Goal: Information Seeking & Learning: Learn about a topic

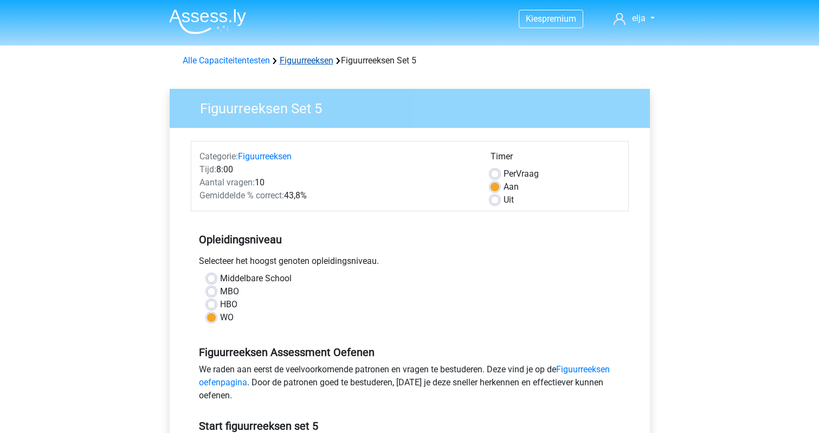
click at [329, 64] on link "Figuurreeksen" at bounding box center [307, 60] width 54 height 10
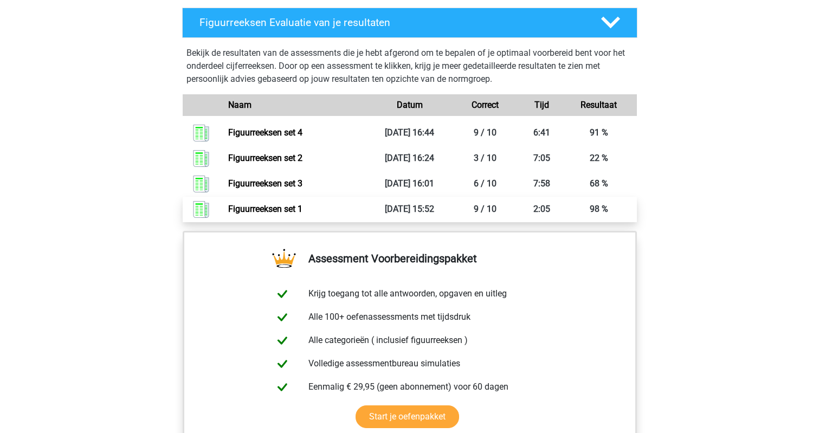
scroll to position [766, 0]
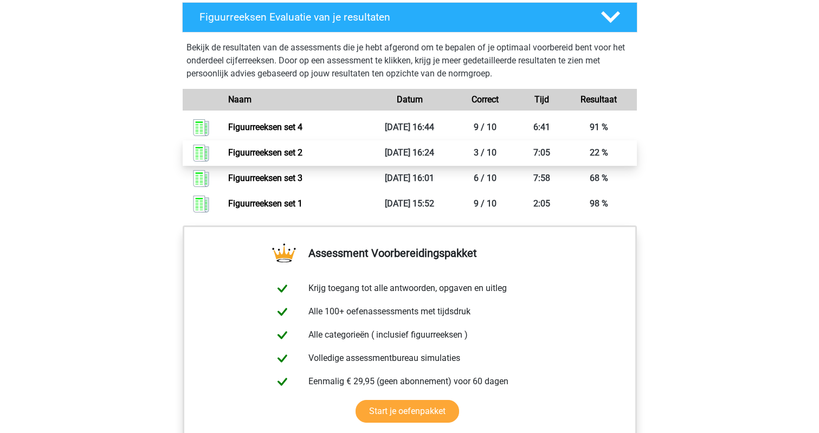
click at [303, 157] on link "Figuurreeksen set 2" at bounding box center [265, 152] width 74 height 10
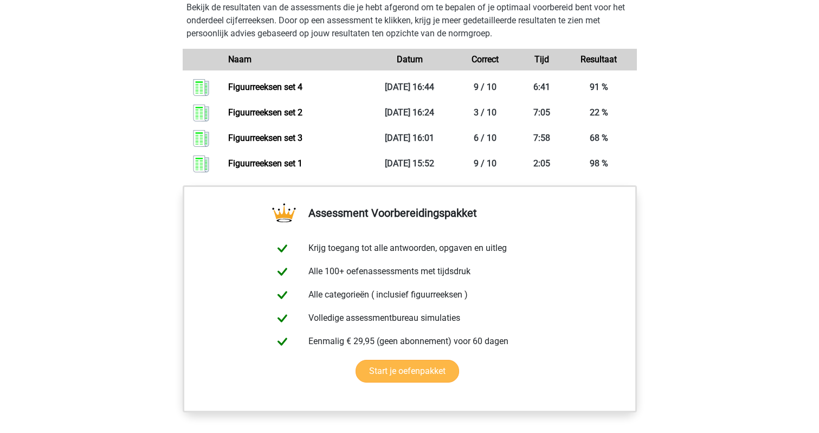
scroll to position [803, 0]
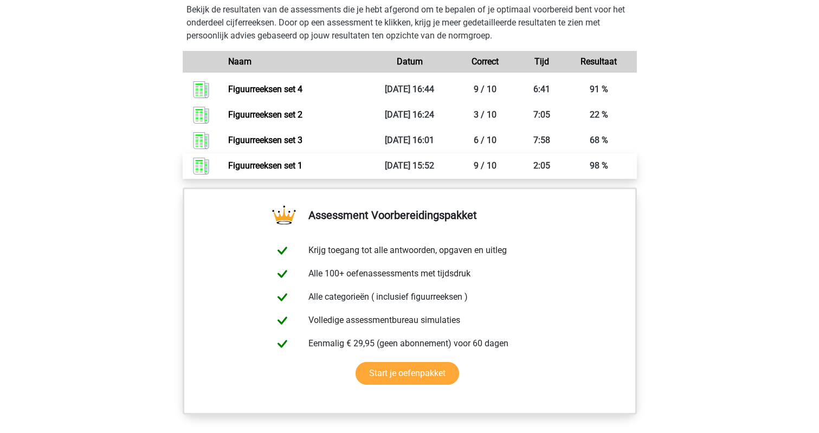
click at [286, 163] on link "Figuurreeksen set 1" at bounding box center [265, 165] width 74 height 10
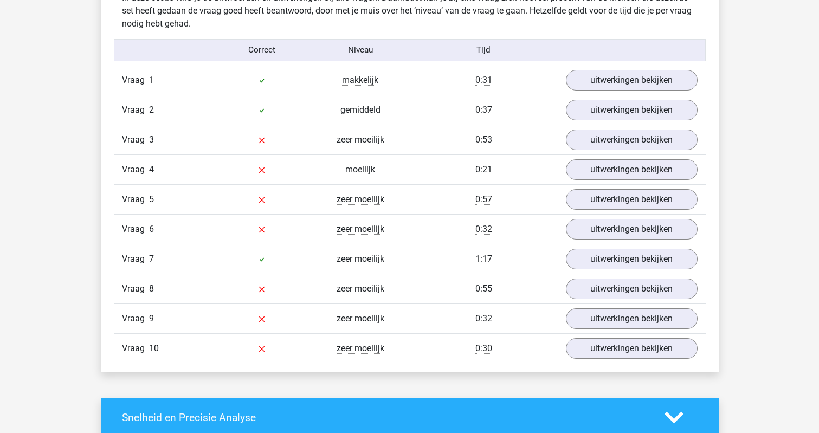
scroll to position [867, 0]
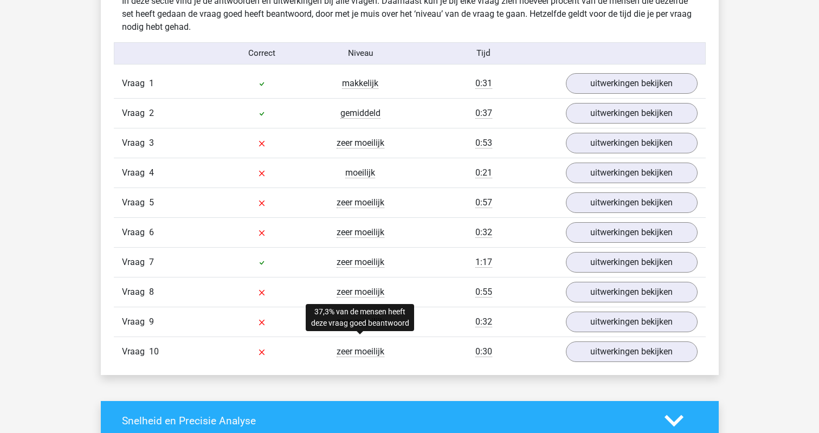
click at [344, 350] on span "zeer moeilijk" at bounding box center [361, 351] width 48 height 11
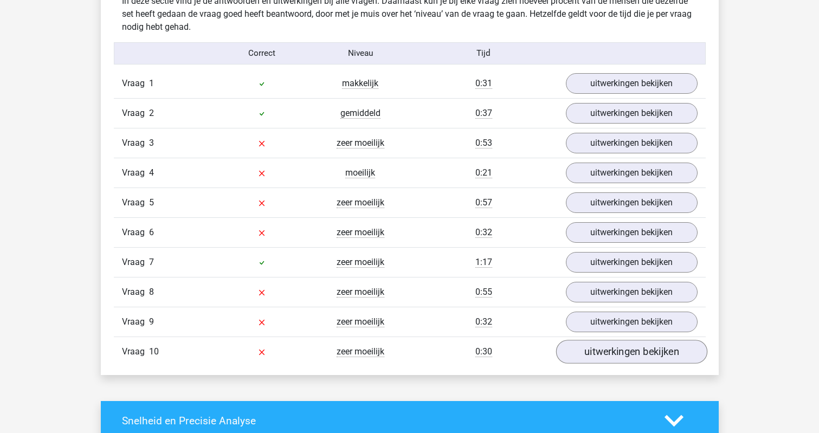
click at [575, 351] on link "uitwerkingen bekijken" at bounding box center [631, 352] width 151 height 24
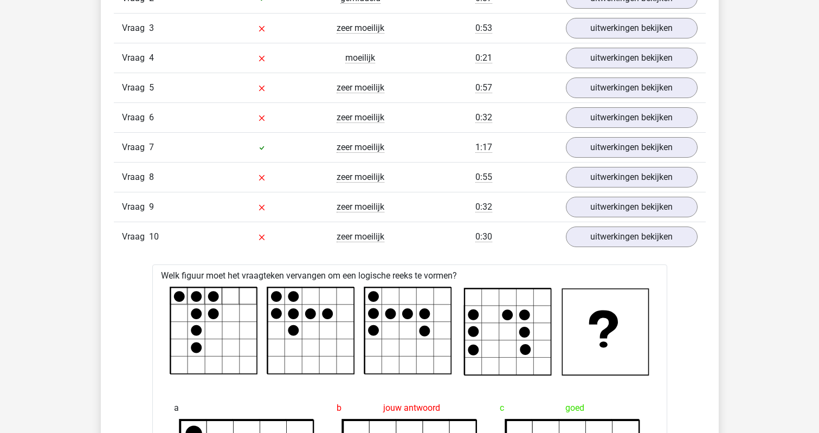
scroll to position [975, 0]
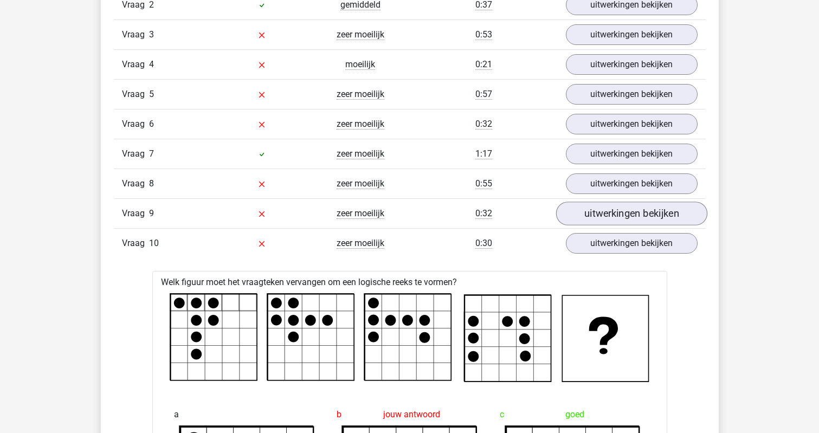
click at [612, 215] on link "uitwerkingen bekijken" at bounding box center [631, 214] width 151 height 24
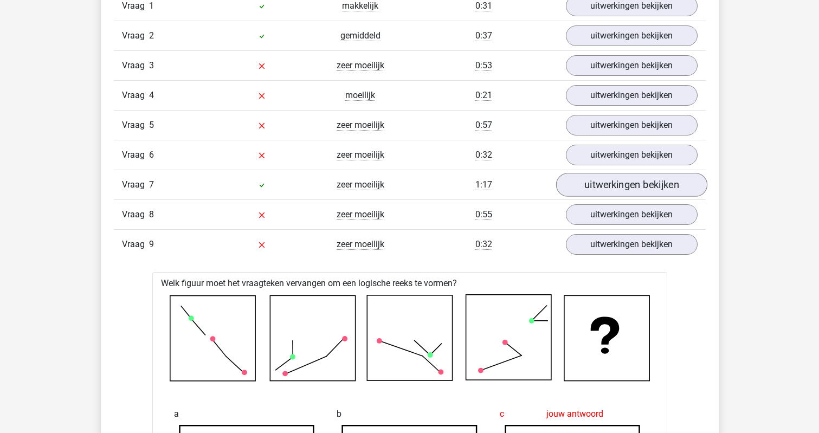
scroll to position [943, 0]
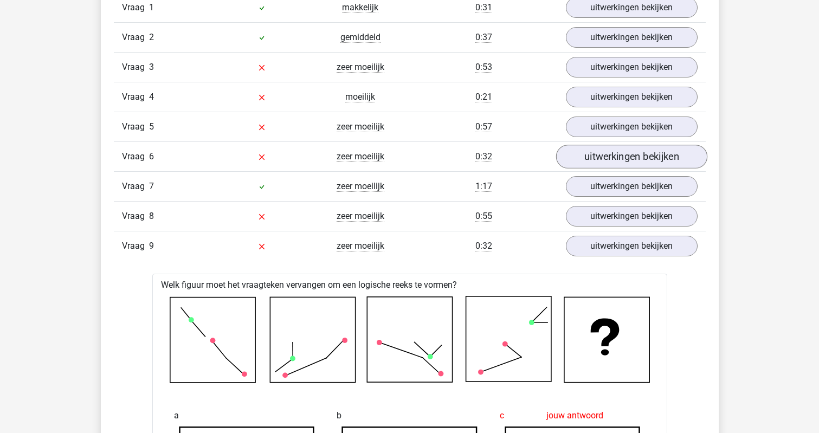
click at [616, 153] on link "uitwerkingen bekijken" at bounding box center [631, 157] width 151 height 24
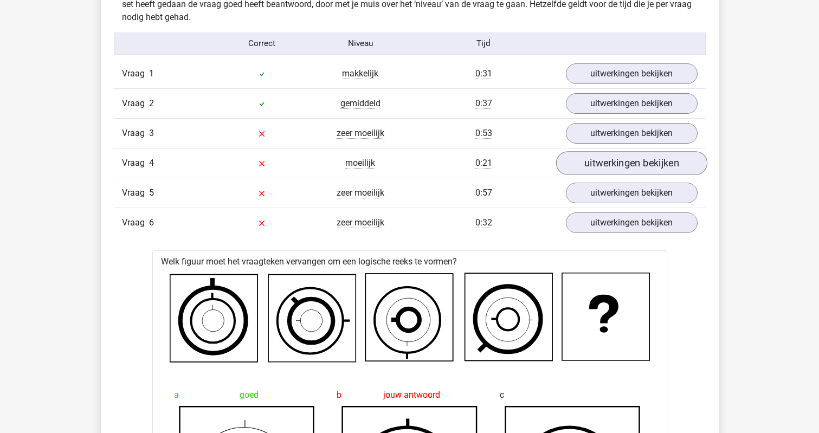
scroll to position [877, 0]
click at [616, 185] on link "uitwerkingen bekijken" at bounding box center [631, 193] width 151 height 24
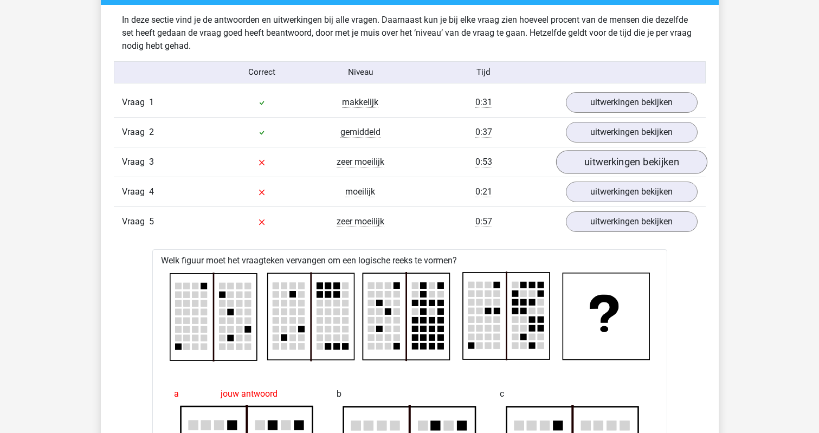
scroll to position [844, 0]
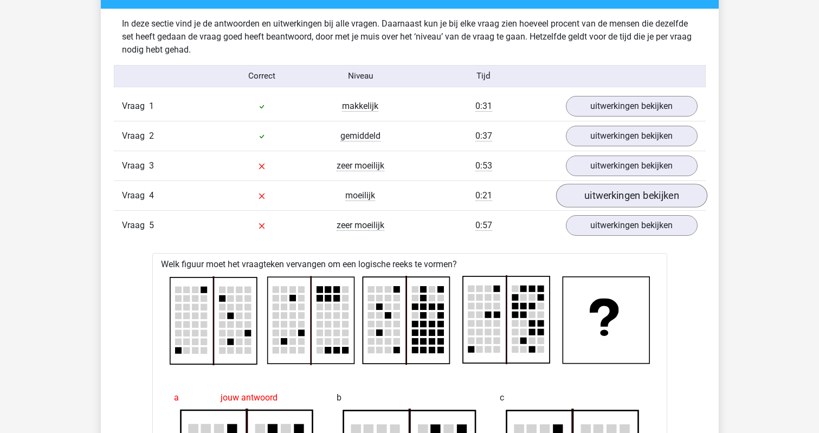
click at [612, 187] on link "uitwerkingen bekijken" at bounding box center [631, 196] width 151 height 24
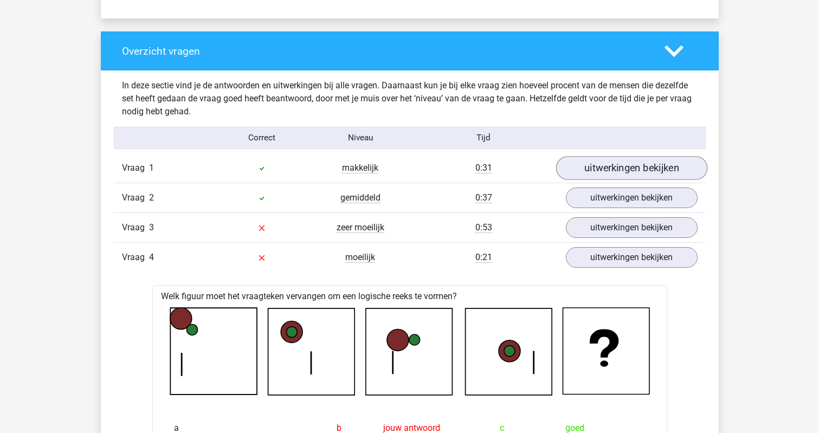
scroll to position [776, 0]
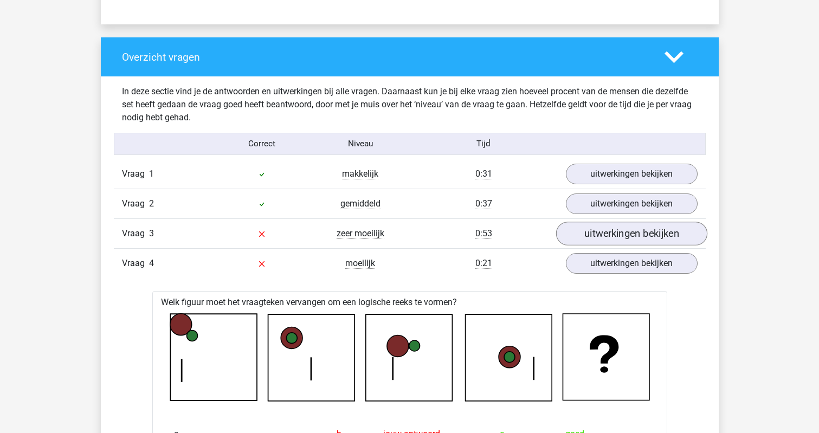
click at [612, 229] on link "uitwerkingen bekijken" at bounding box center [631, 234] width 151 height 24
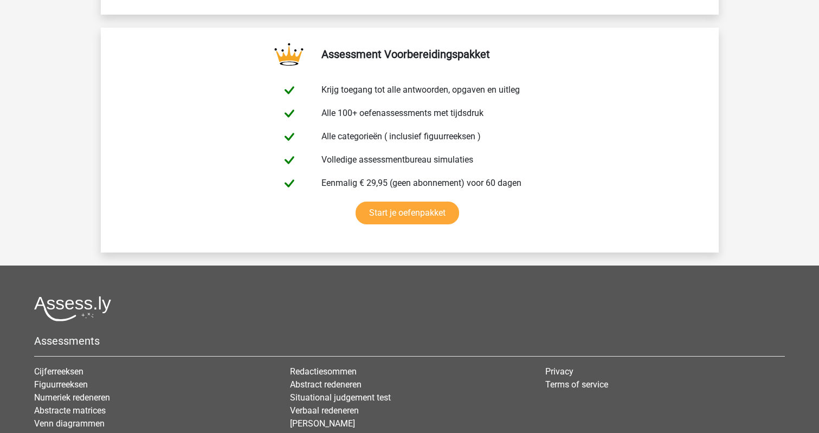
scroll to position [7266, 0]
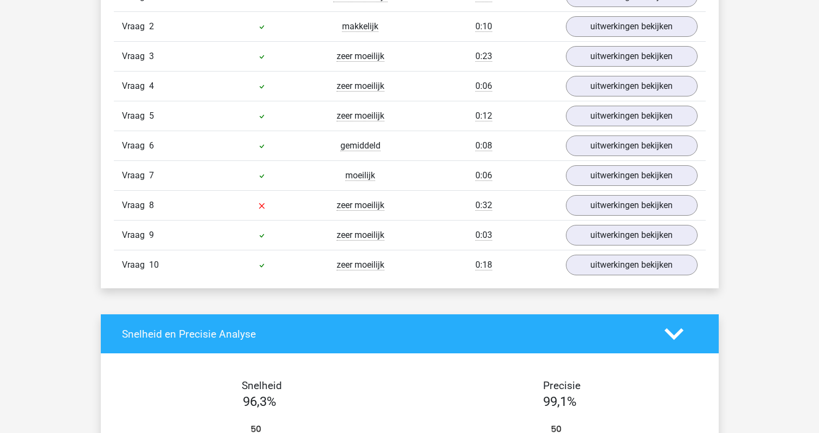
scroll to position [978, 0]
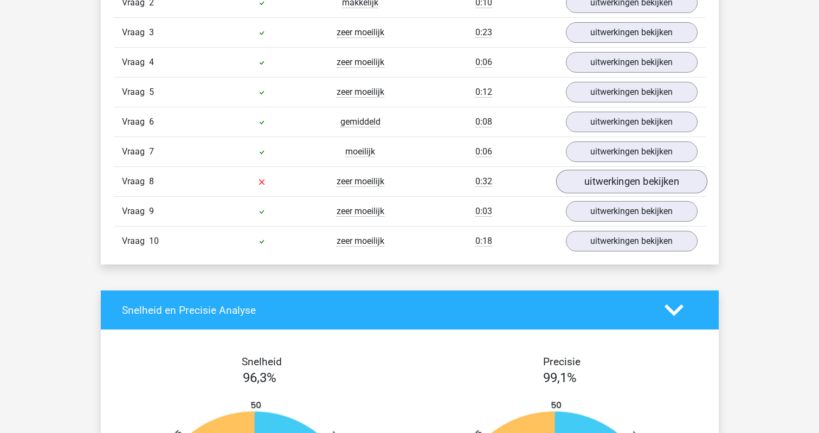
click at [591, 185] on link "uitwerkingen bekijken" at bounding box center [631, 182] width 151 height 24
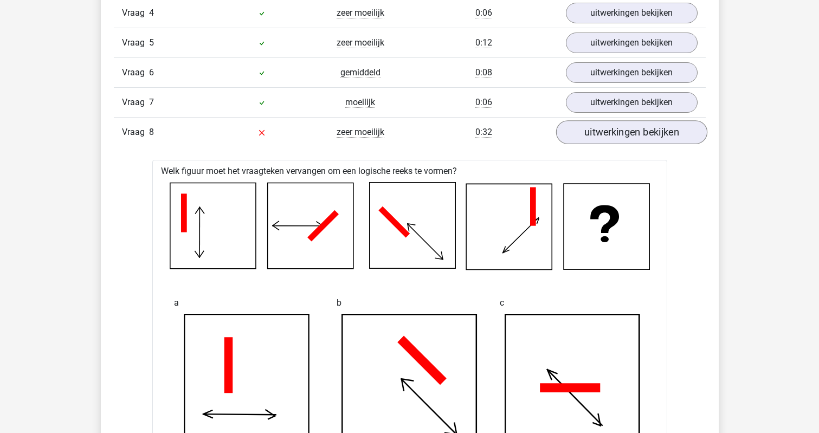
scroll to position [1017, 0]
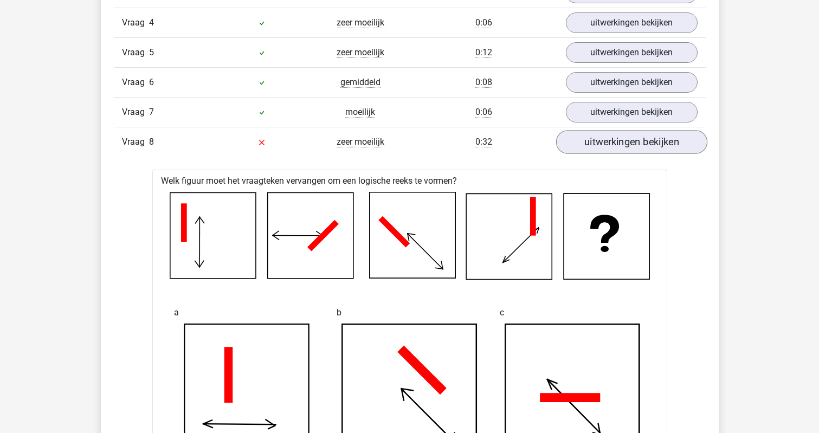
click at [578, 147] on link "uitwerkingen bekijken" at bounding box center [631, 142] width 151 height 24
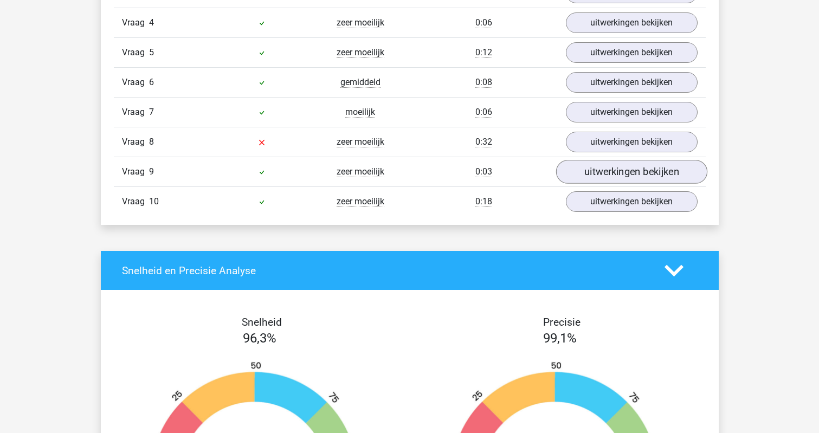
click at [594, 174] on link "uitwerkingen bekijken" at bounding box center [631, 172] width 151 height 24
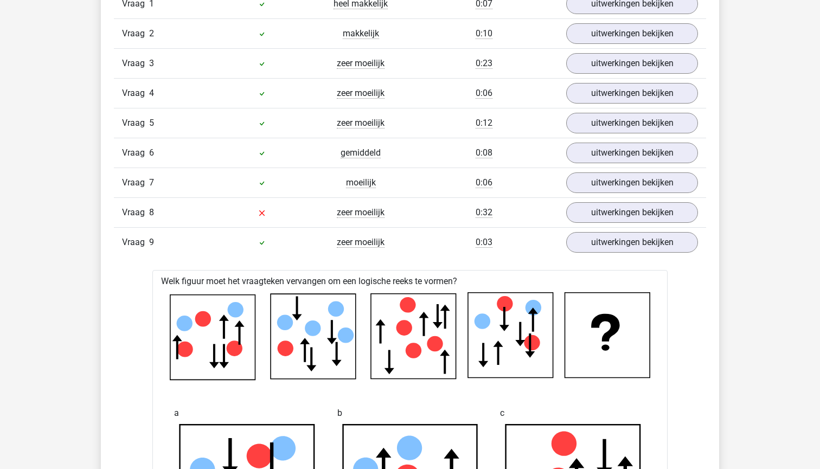
scroll to position [950, 0]
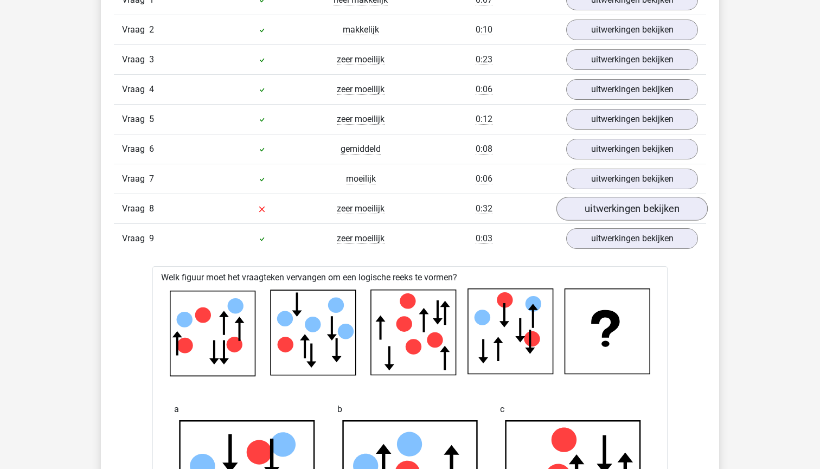
click at [609, 204] on link "uitwerkingen bekijken" at bounding box center [631, 209] width 151 height 24
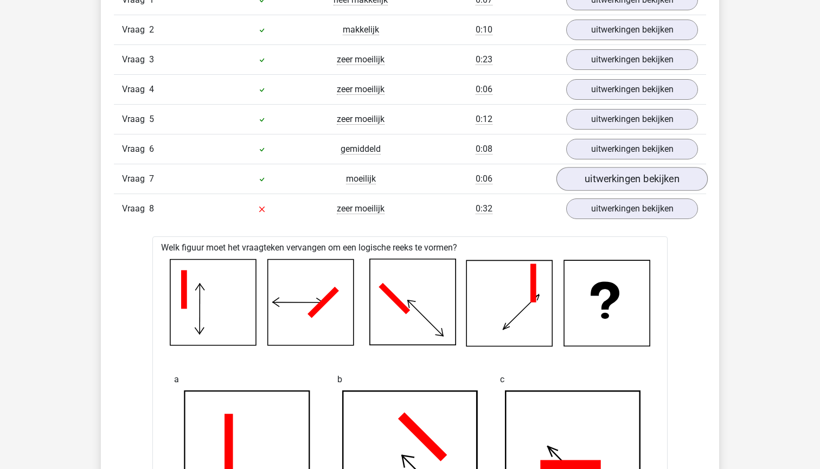
click at [590, 180] on link "uitwerkingen bekijken" at bounding box center [631, 180] width 151 height 24
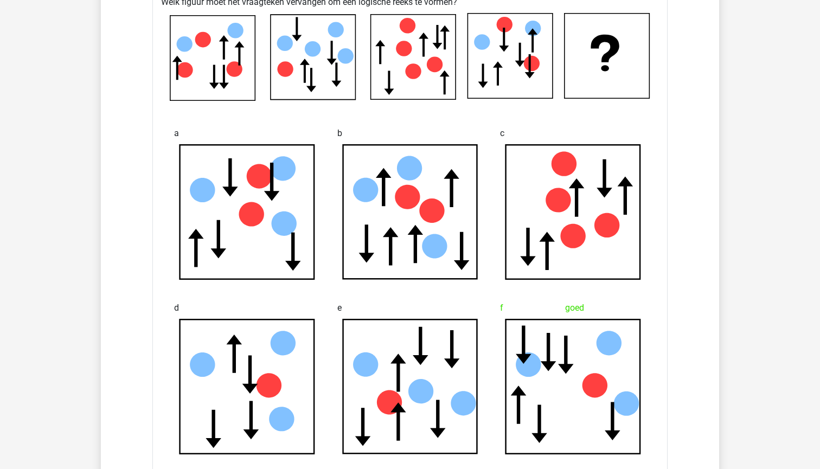
scroll to position [2827, 0]
